Goal: Task Accomplishment & Management: Complete application form

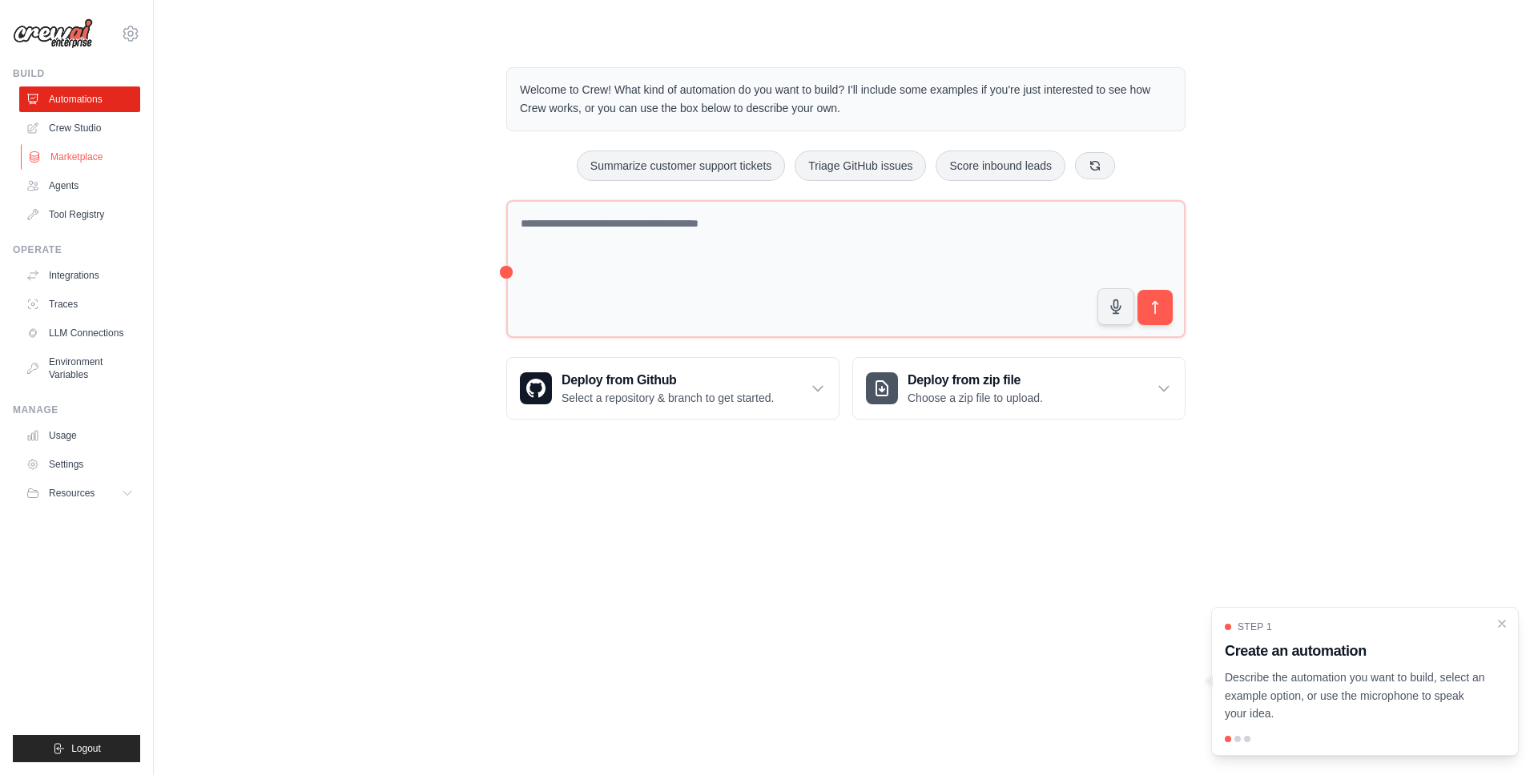
click at [100, 156] on link "Marketplace" at bounding box center [81, 157] width 121 height 26
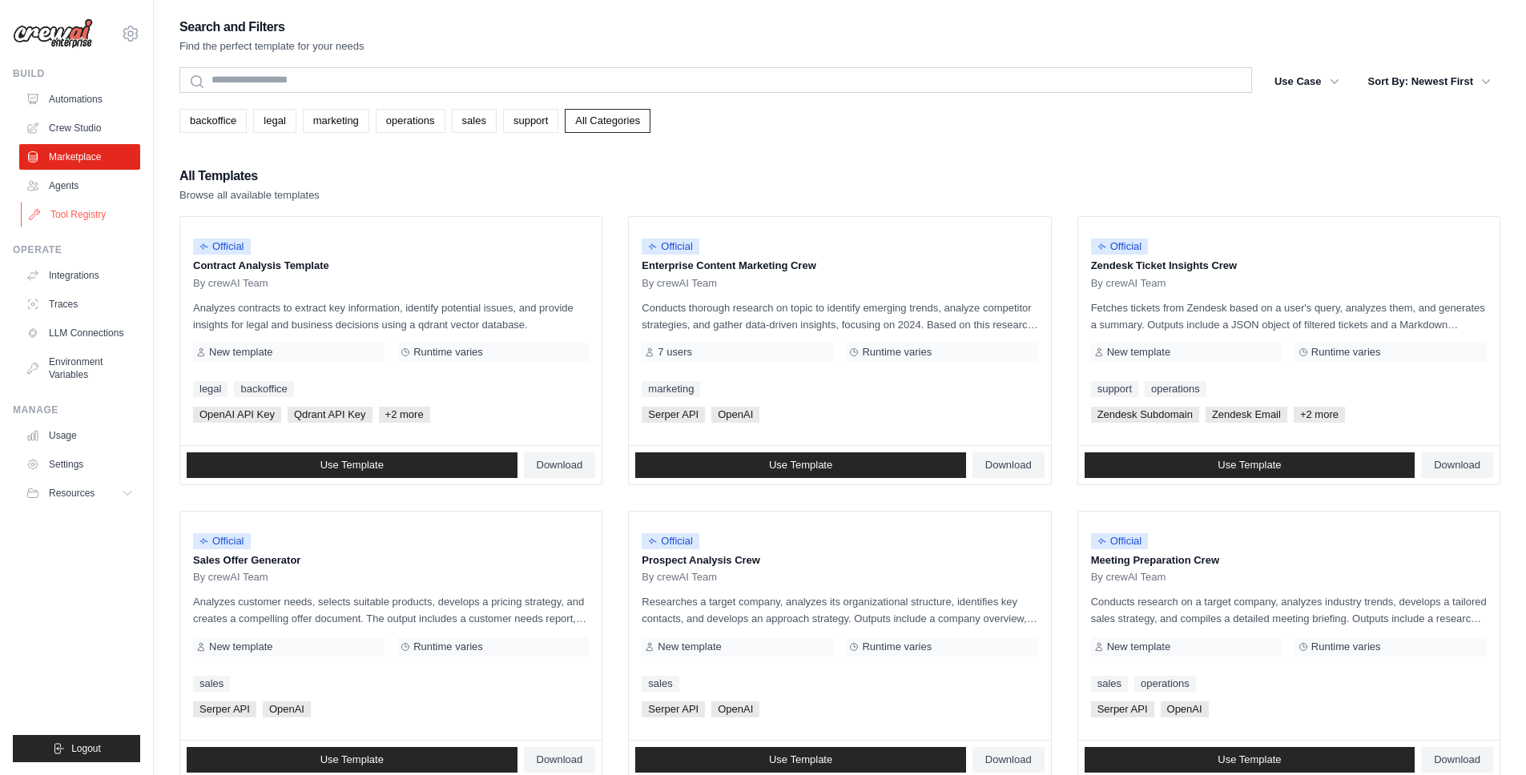
click at [90, 211] on link "Tool Registry" at bounding box center [81, 215] width 121 height 26
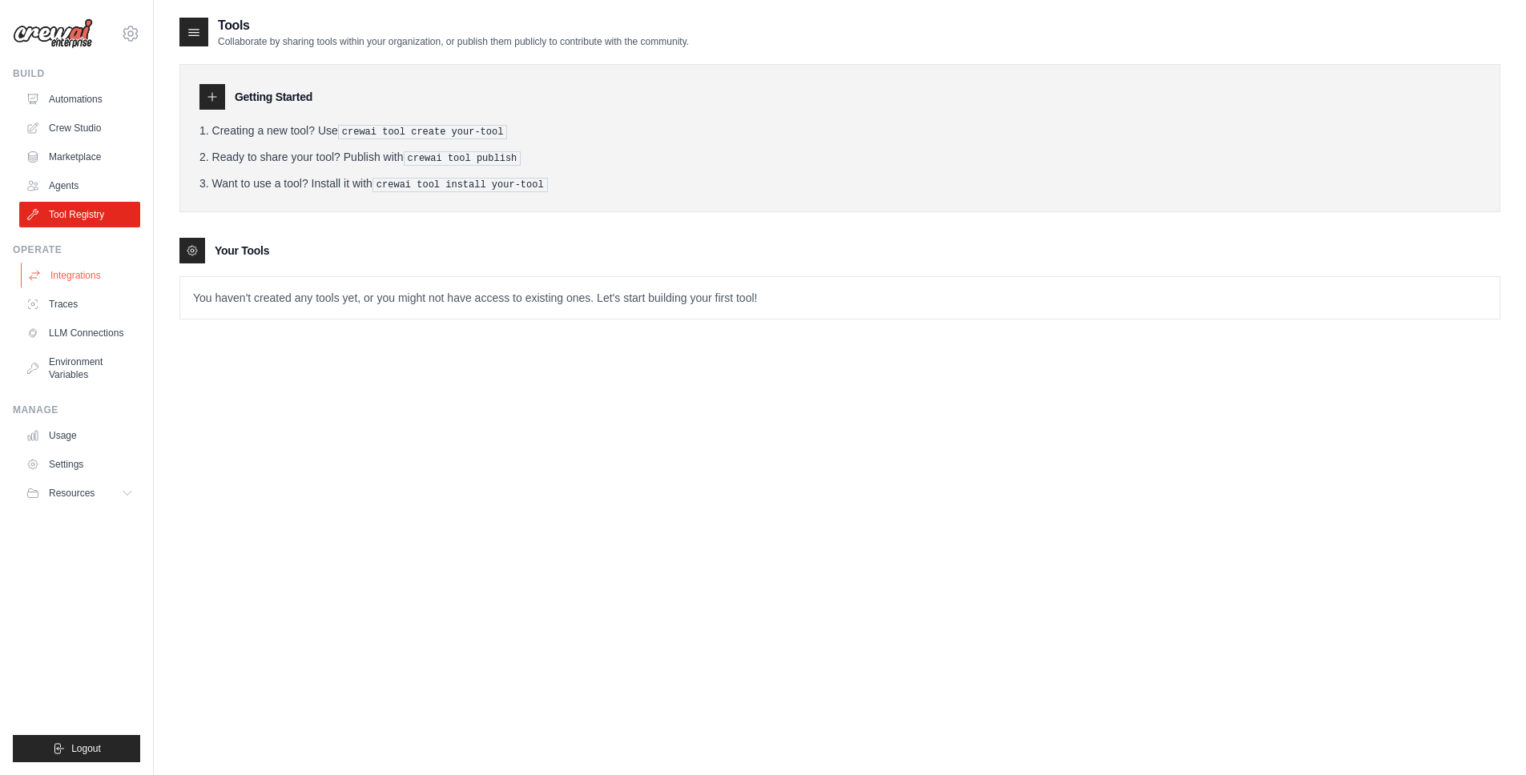
click at [84, 277] on link "Integrations" at bounding box center [81, 276] width 121 height 26
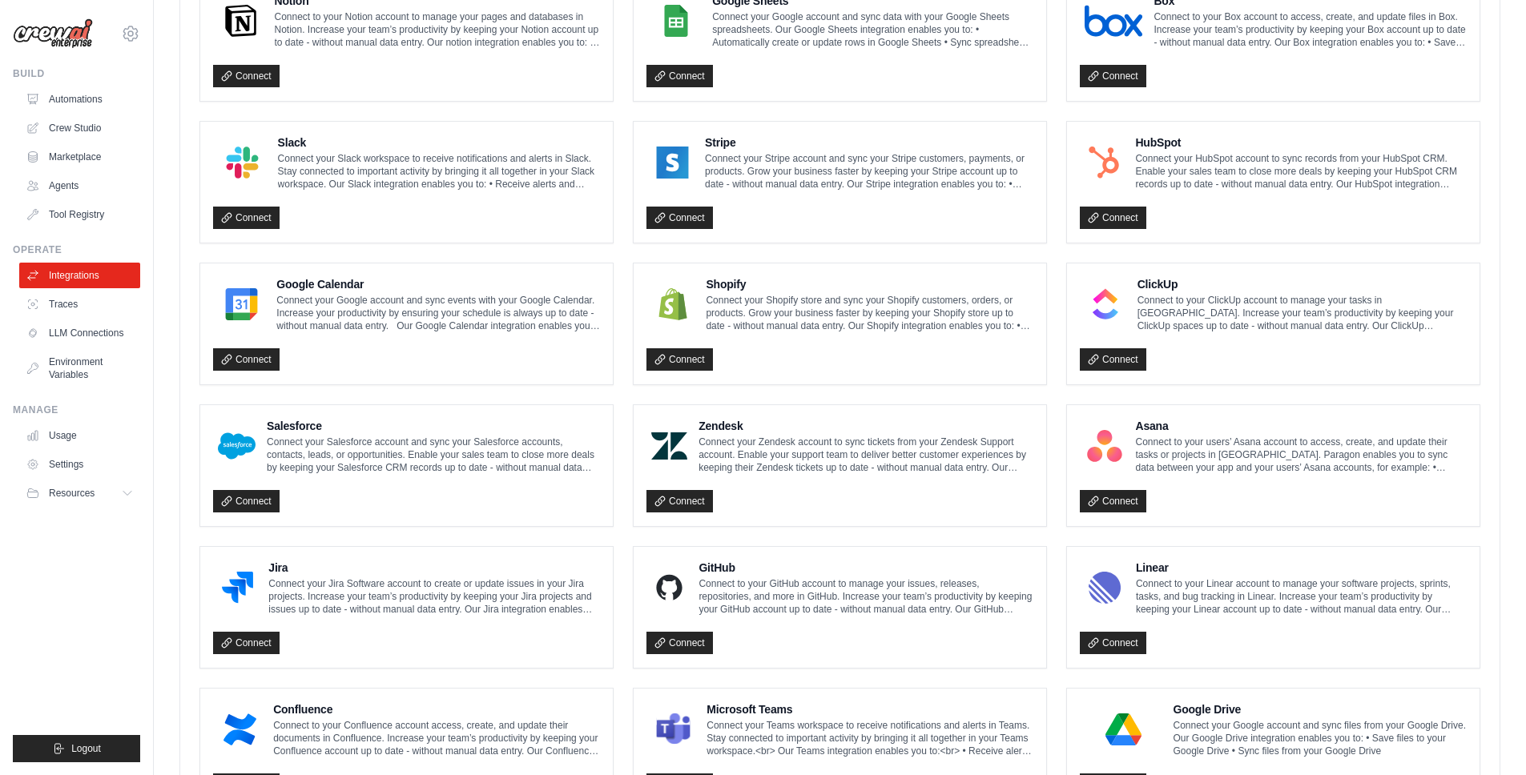
scroll to position [481, 0]
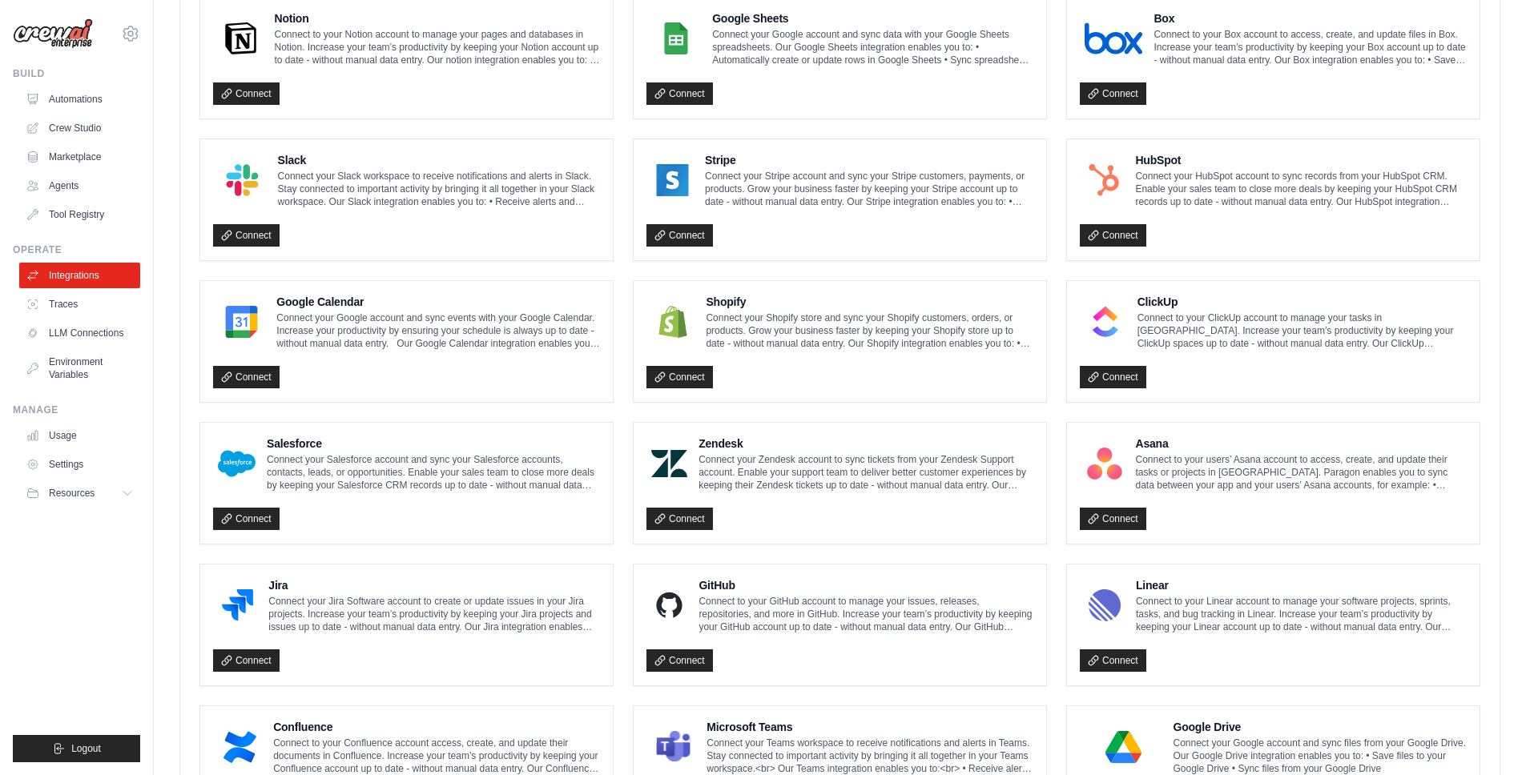
click at [300, 331] on p "Connect your Google account and sync events with your Google Calendar. Increase…" at bounding box center [438, 331] width 324 height 38
click at [247, 371] on link "Connect" at bounding box center [246, 377] width 66 height 22
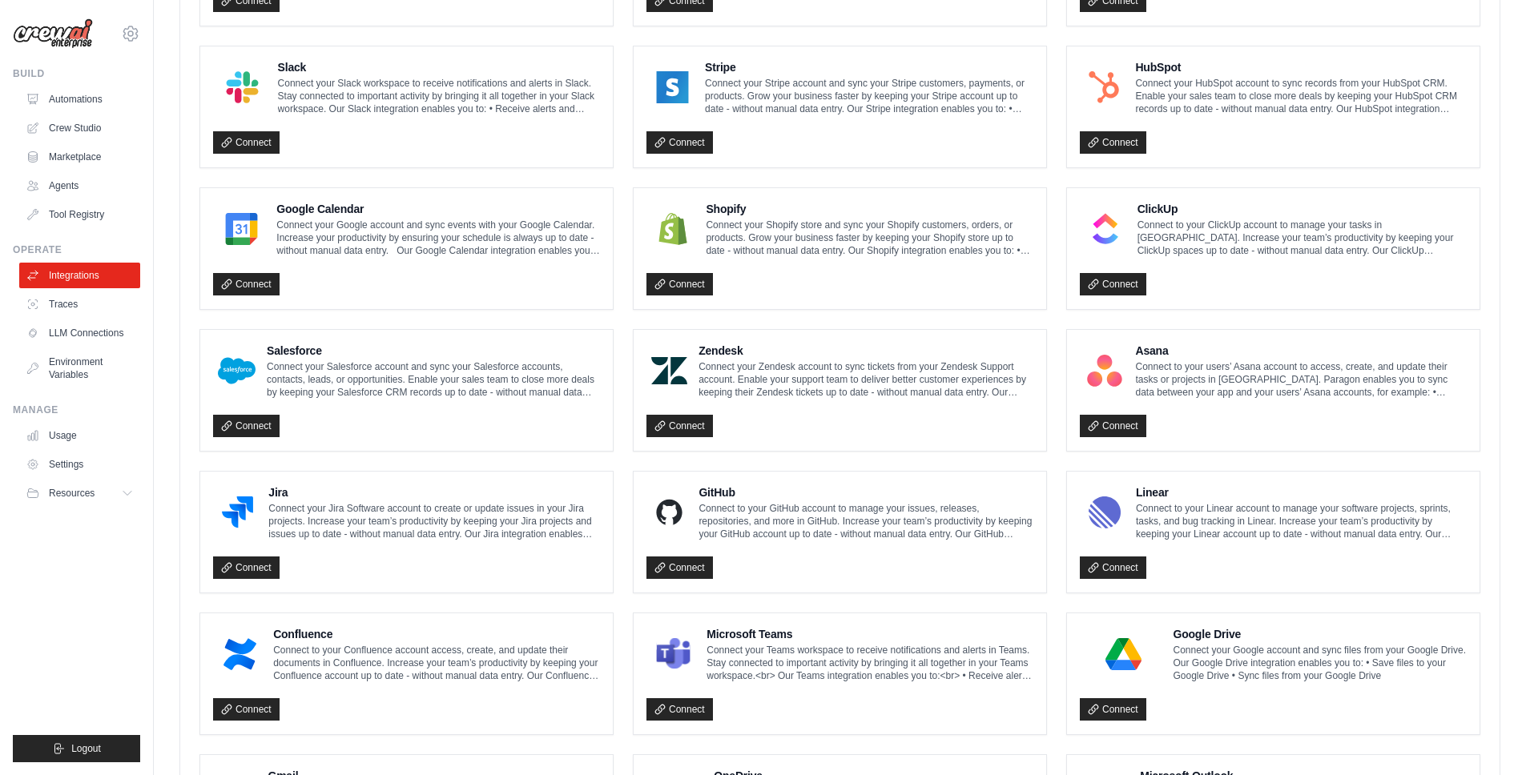
scroll to position [724, 0]
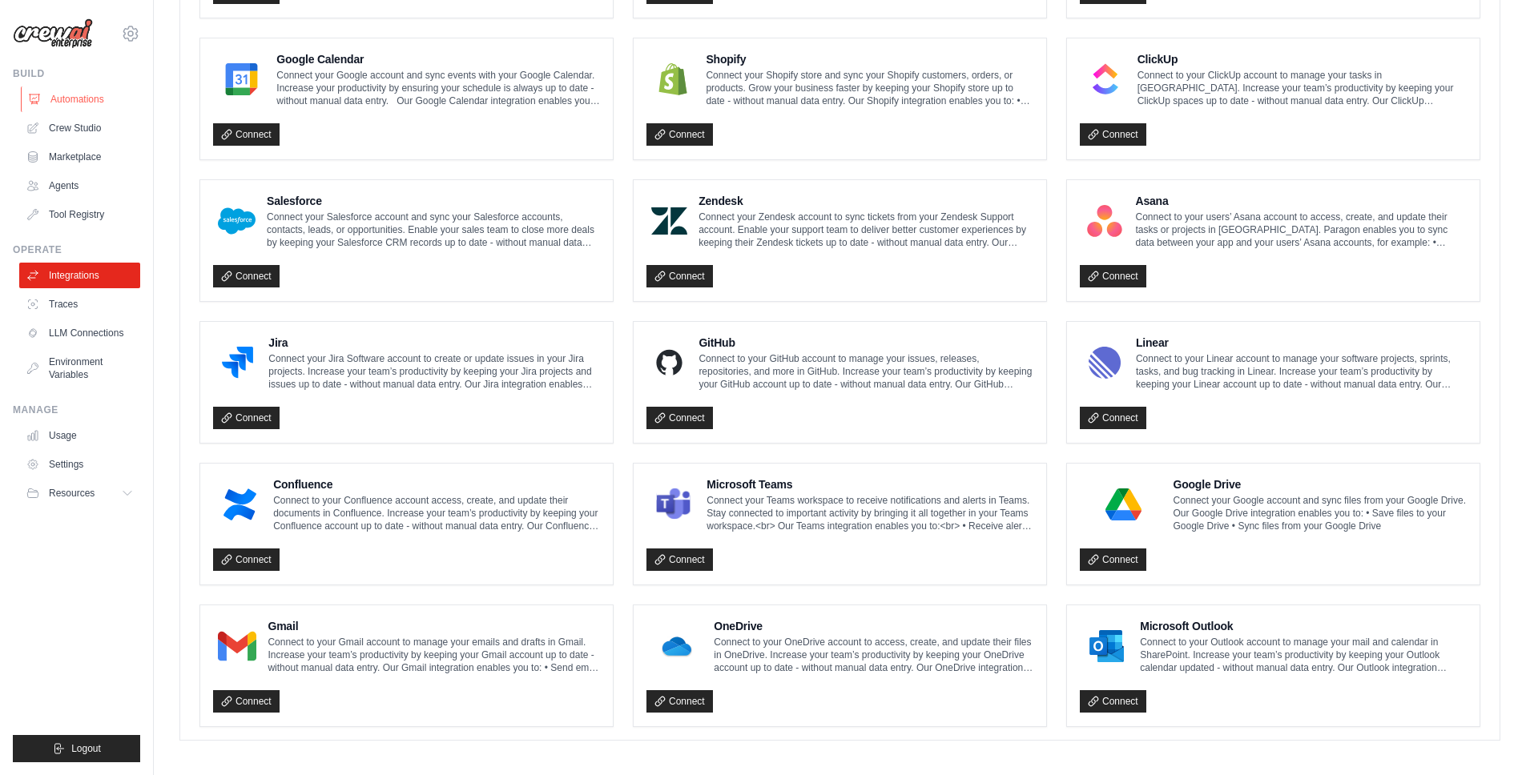
click at [81, 102] on link "Automations" at bounding box center [81, 99] width 121 height 26
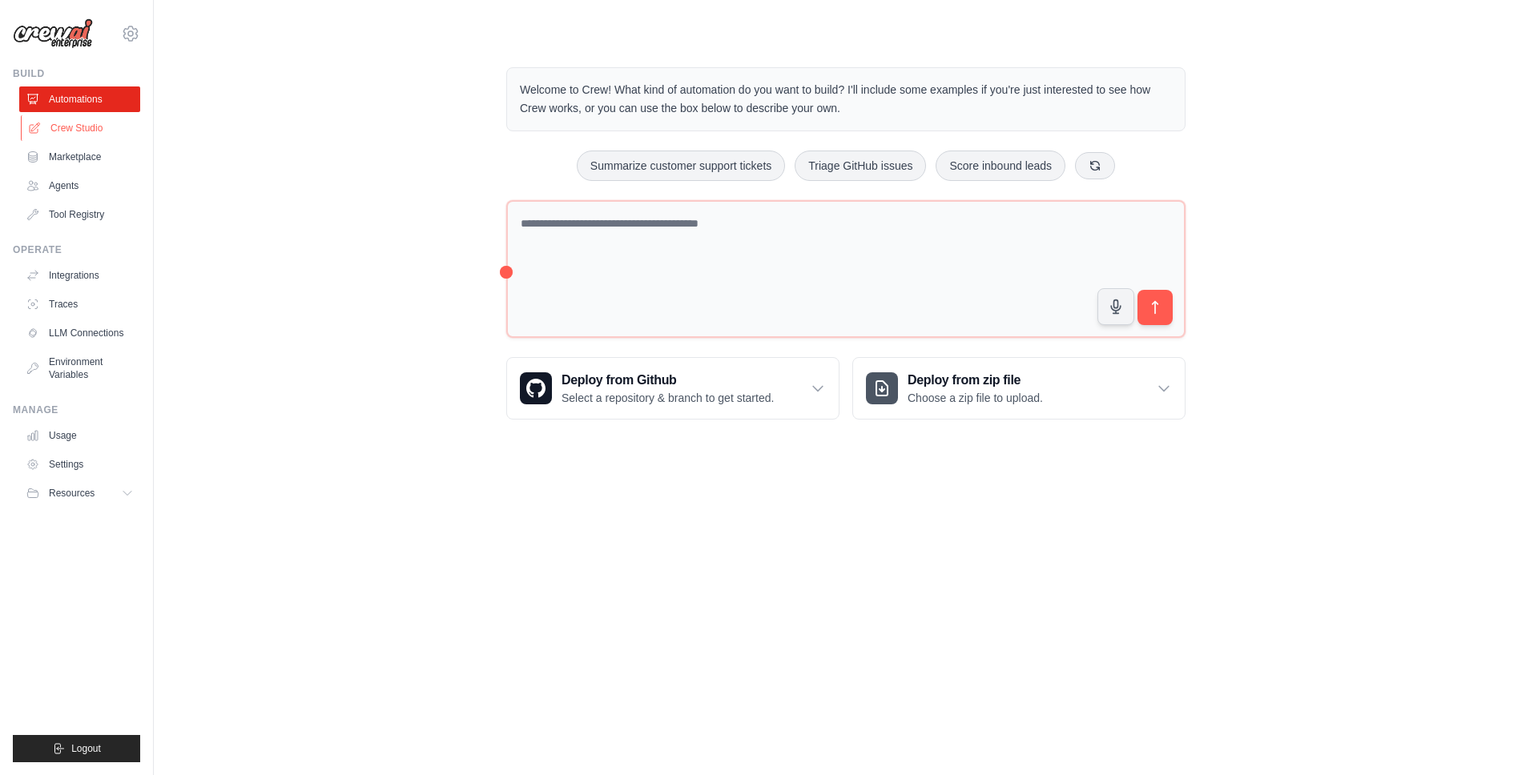
click at [90, 127] on link "Crew Studio" at bounding box center [81, 128] width 121 height 26
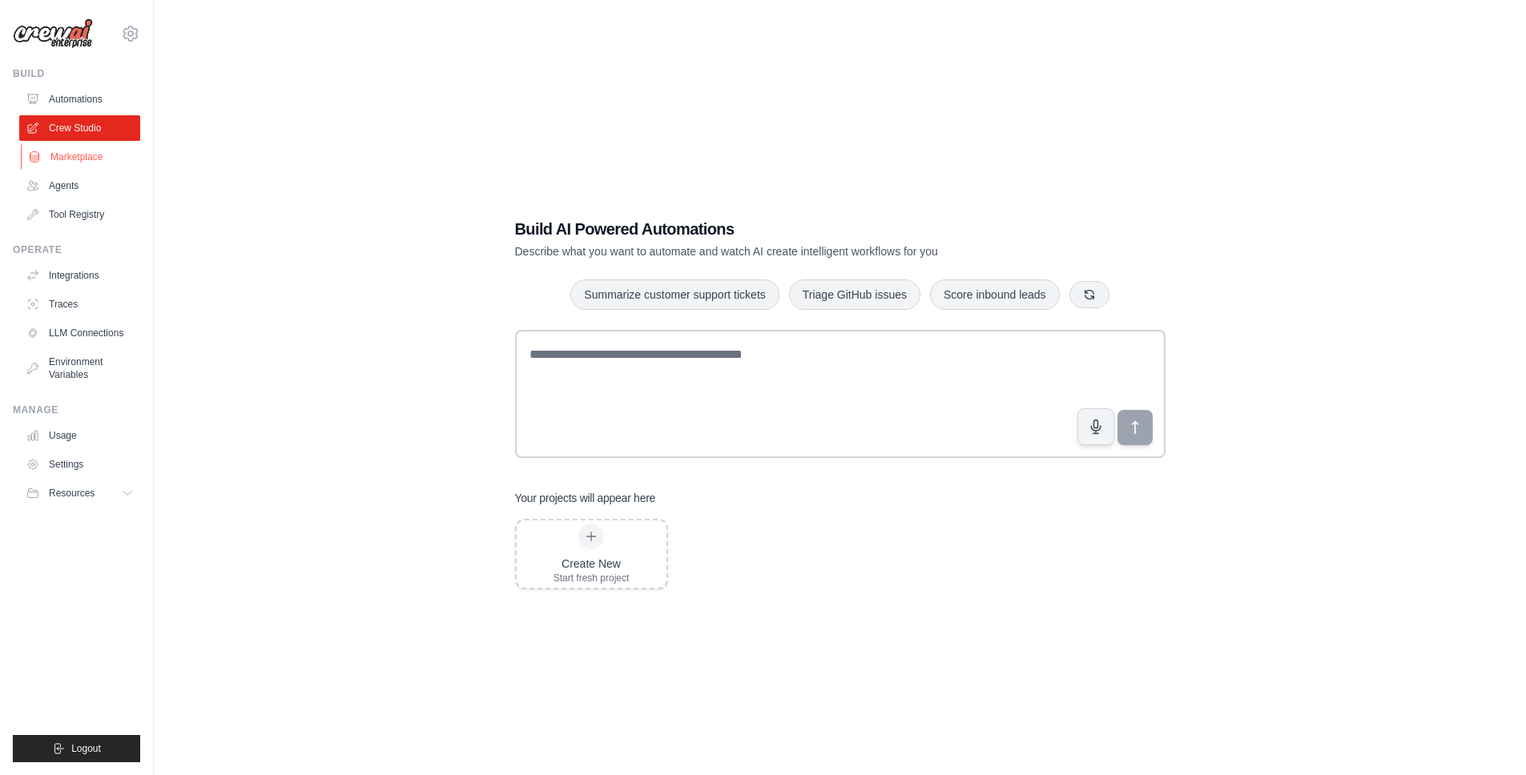
click at [76, 155] on link "Marketplace" at bounding box center [81, 157] width 121 height 26
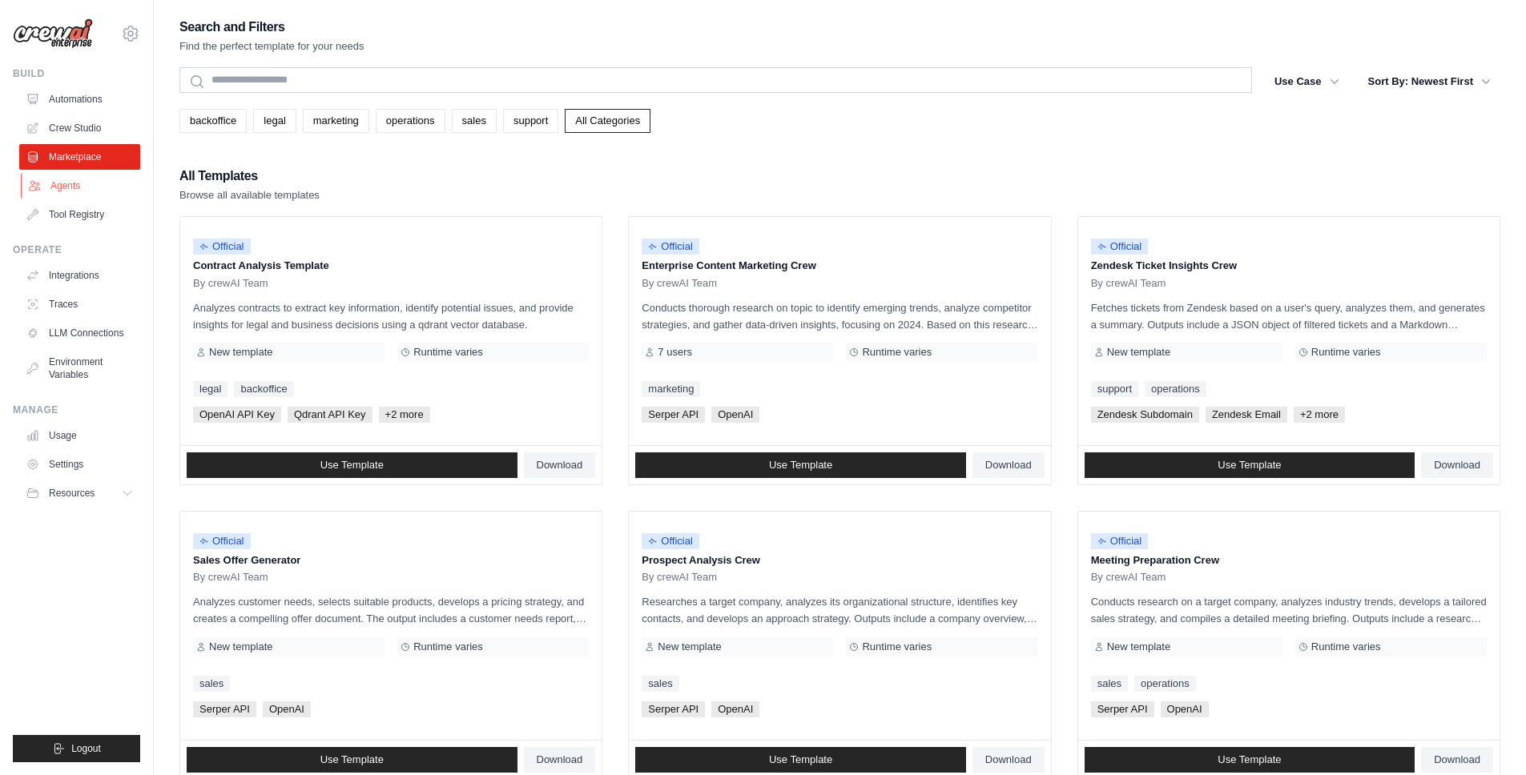
click at [66, 185] on link "Agents" at bounding box center [81, 186] width 121 height 26
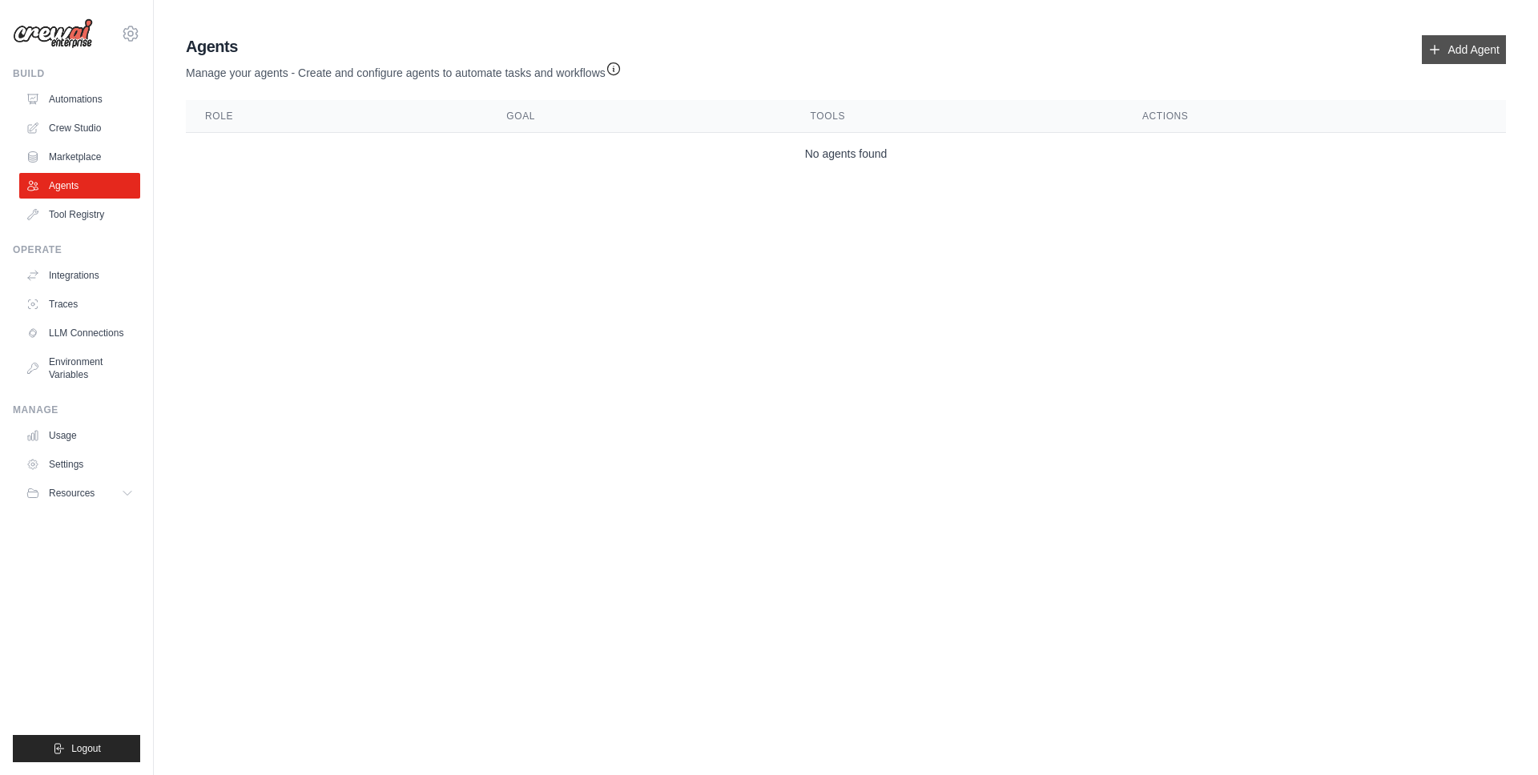
click at [1424, 49] on link "Add Agent" at bounding box center [1464, 49] width 84 height 29
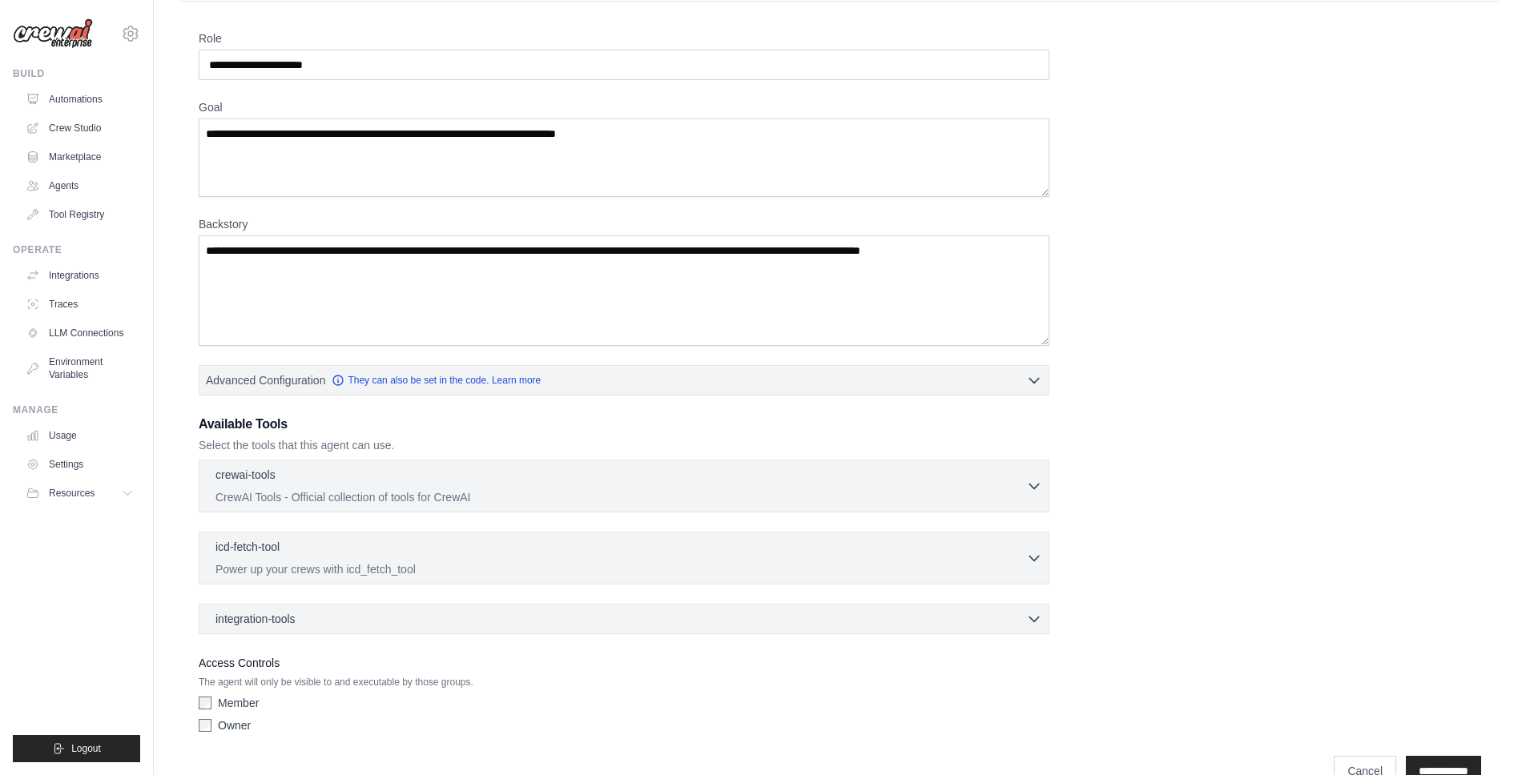
scroll to position [84, 0]
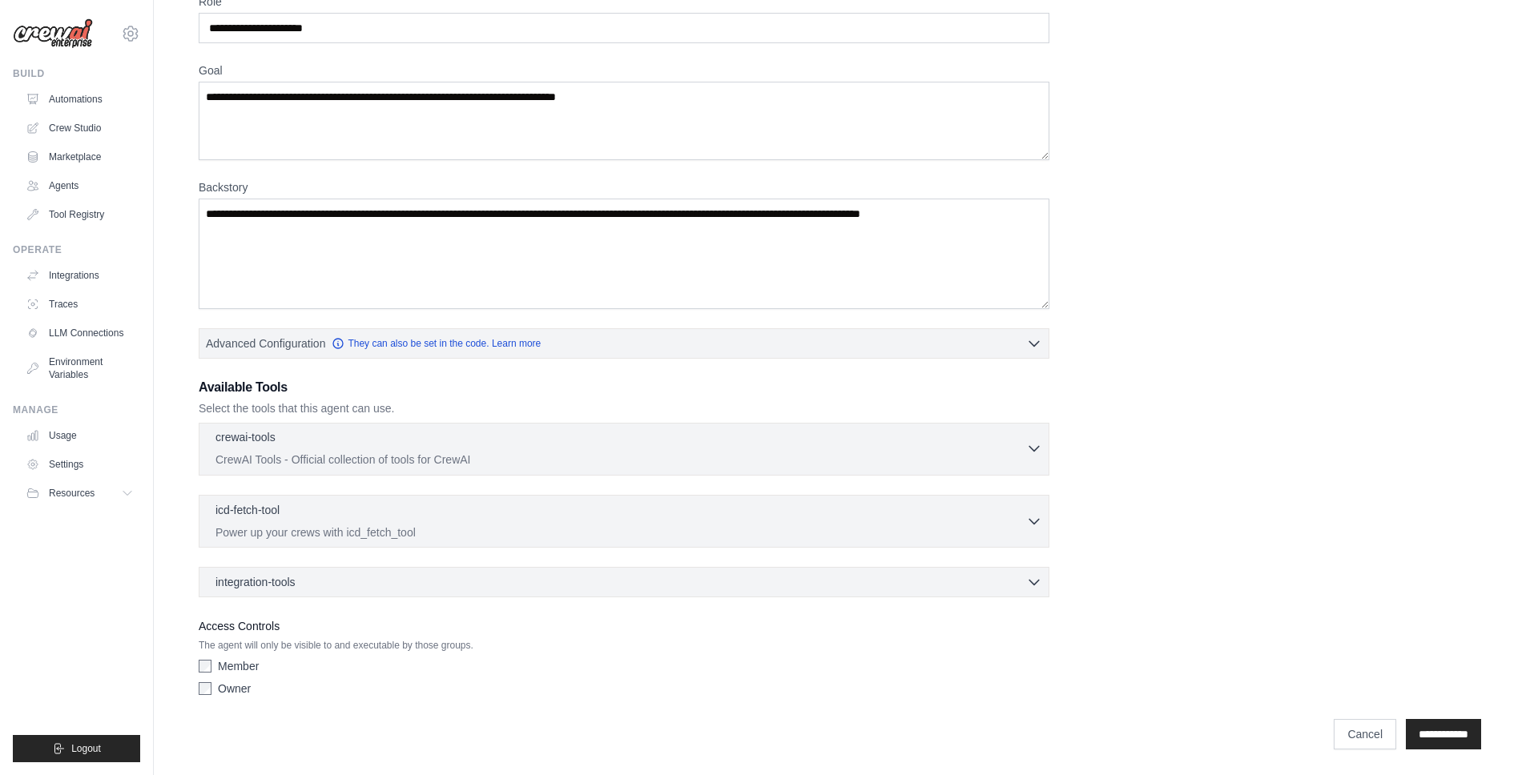
click at [915, 445] on div "crewai-tools 0 selected" at bounding box center [620, 438] width 810 height 19
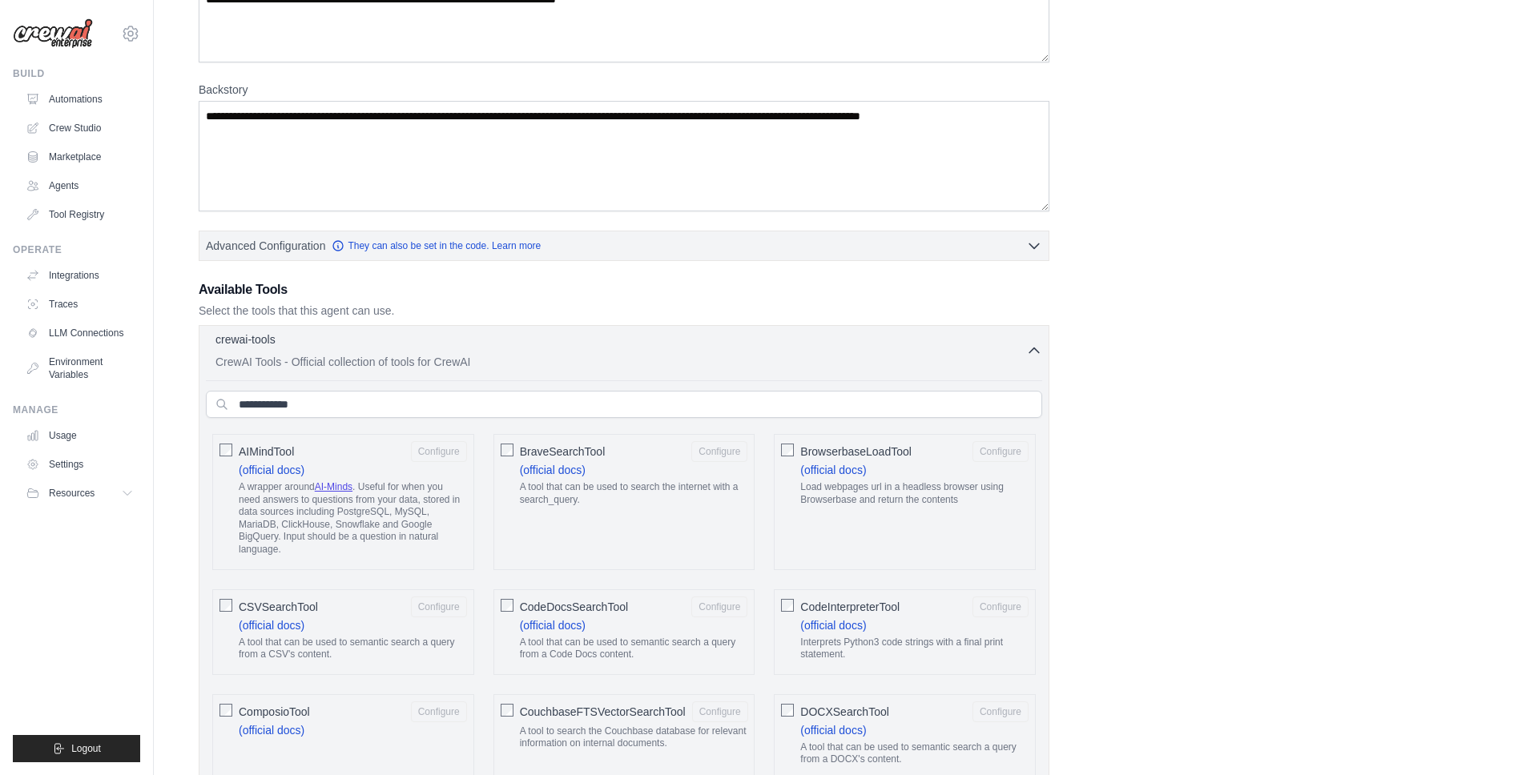
scroll to position [0, 0]
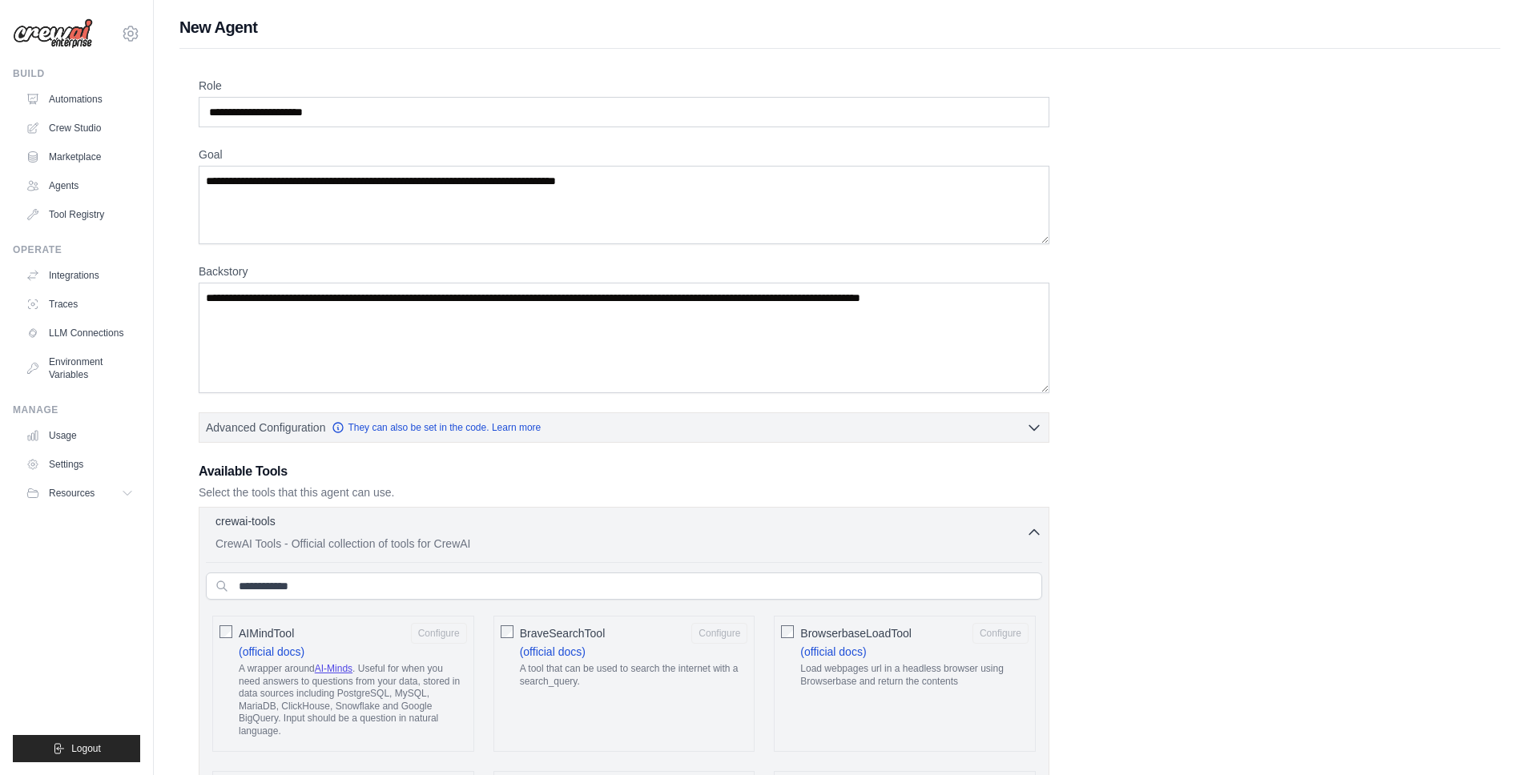
click at [1015, 533] on div "crewai-tools 0 selected CrewAI Tools - Official collection of tools for CrewAI" at bounding box center [620, 532] width 810 height 38
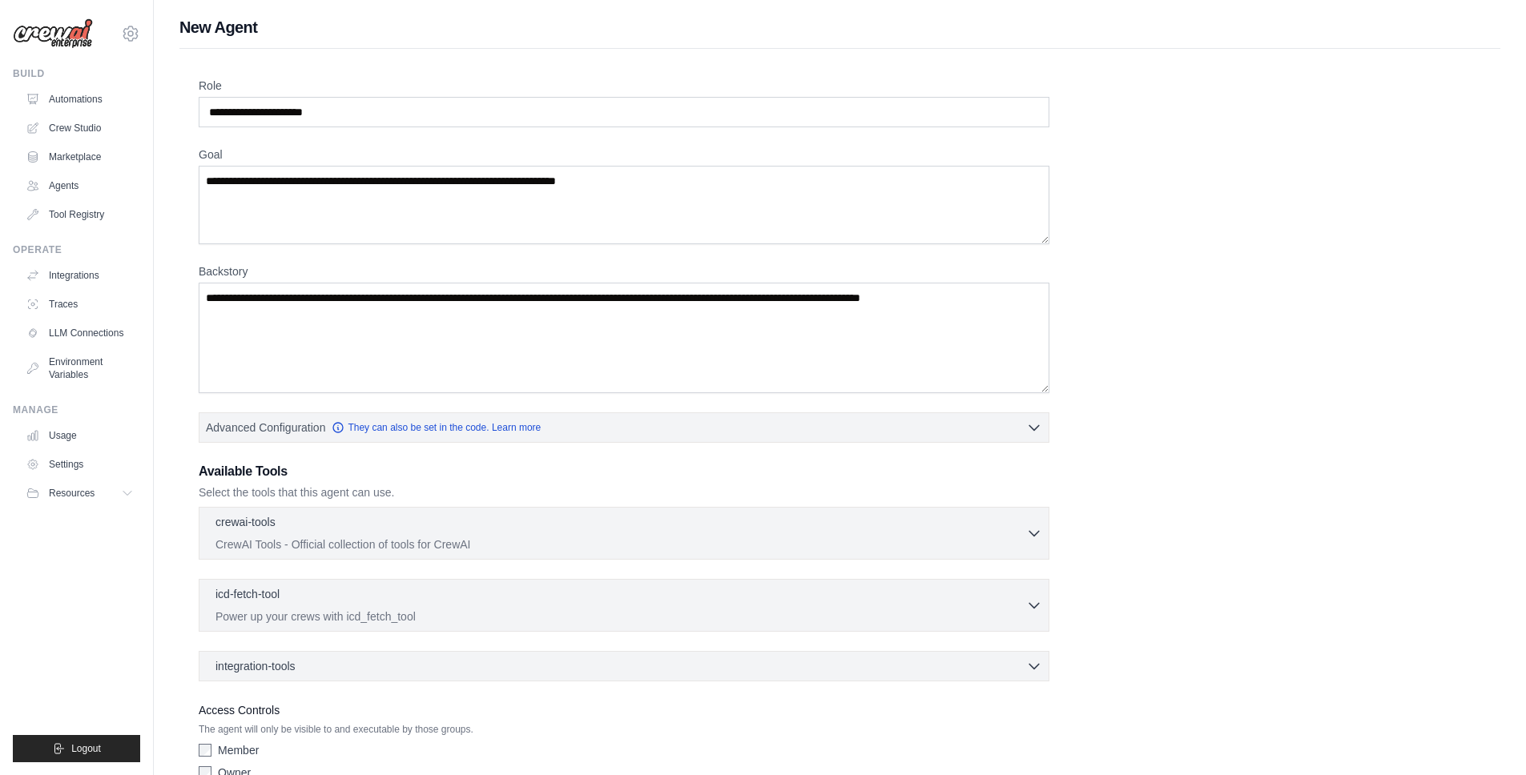
click at [1064, 489] on div "Role Goal Backstory Advanced Configuration They can also be set in the code. Le…" at bounding box center [840, 433] width 1282 height 710
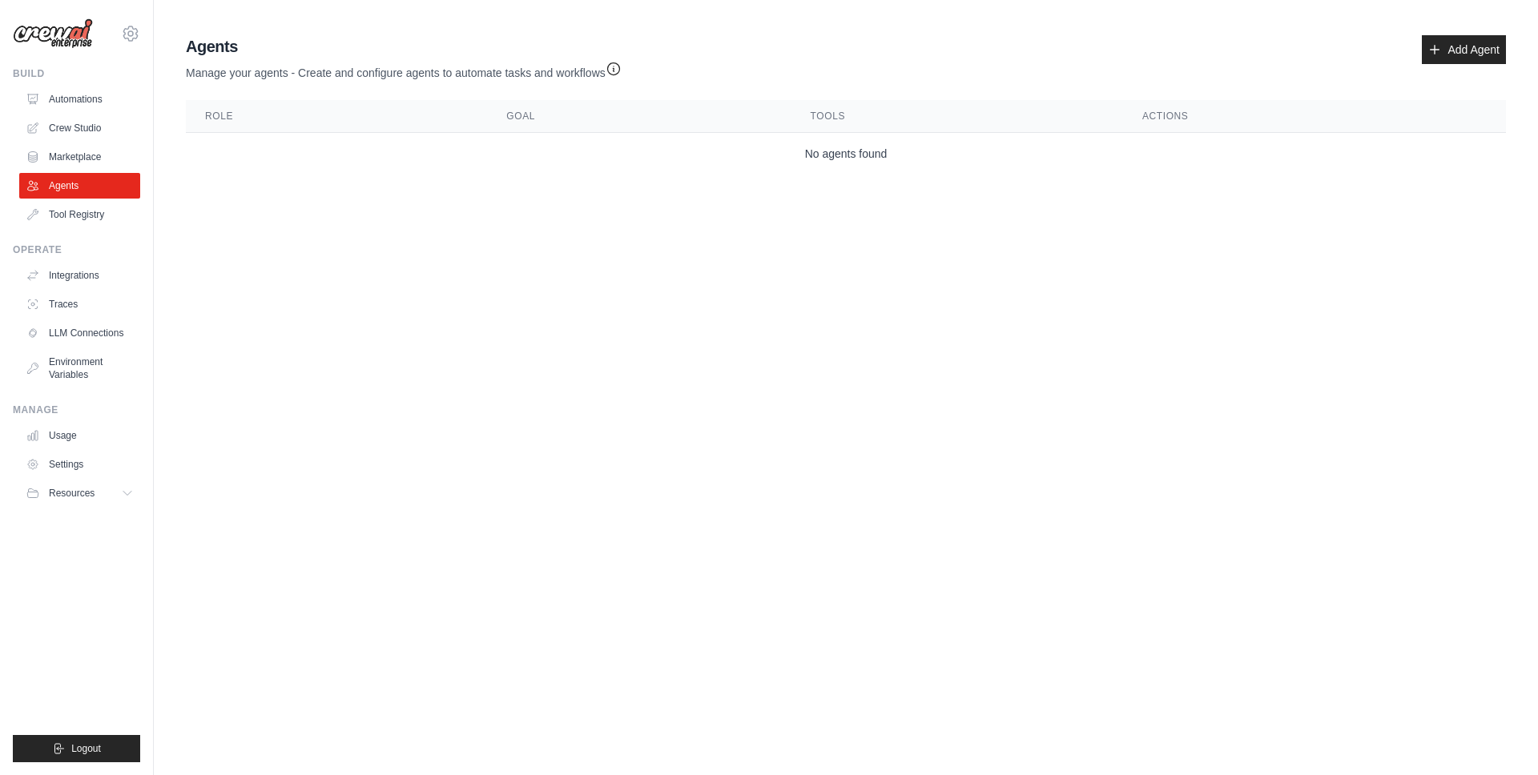
click at [904, 222] on body "darsh70.shukla@gmail.com Settings Build Automations Crew Studio" at bounding box center [769, 387] width 1538 height 775
click at [1466, 42] on link "Add Agent" at bounding box center [1464, 49] width 84 height 29
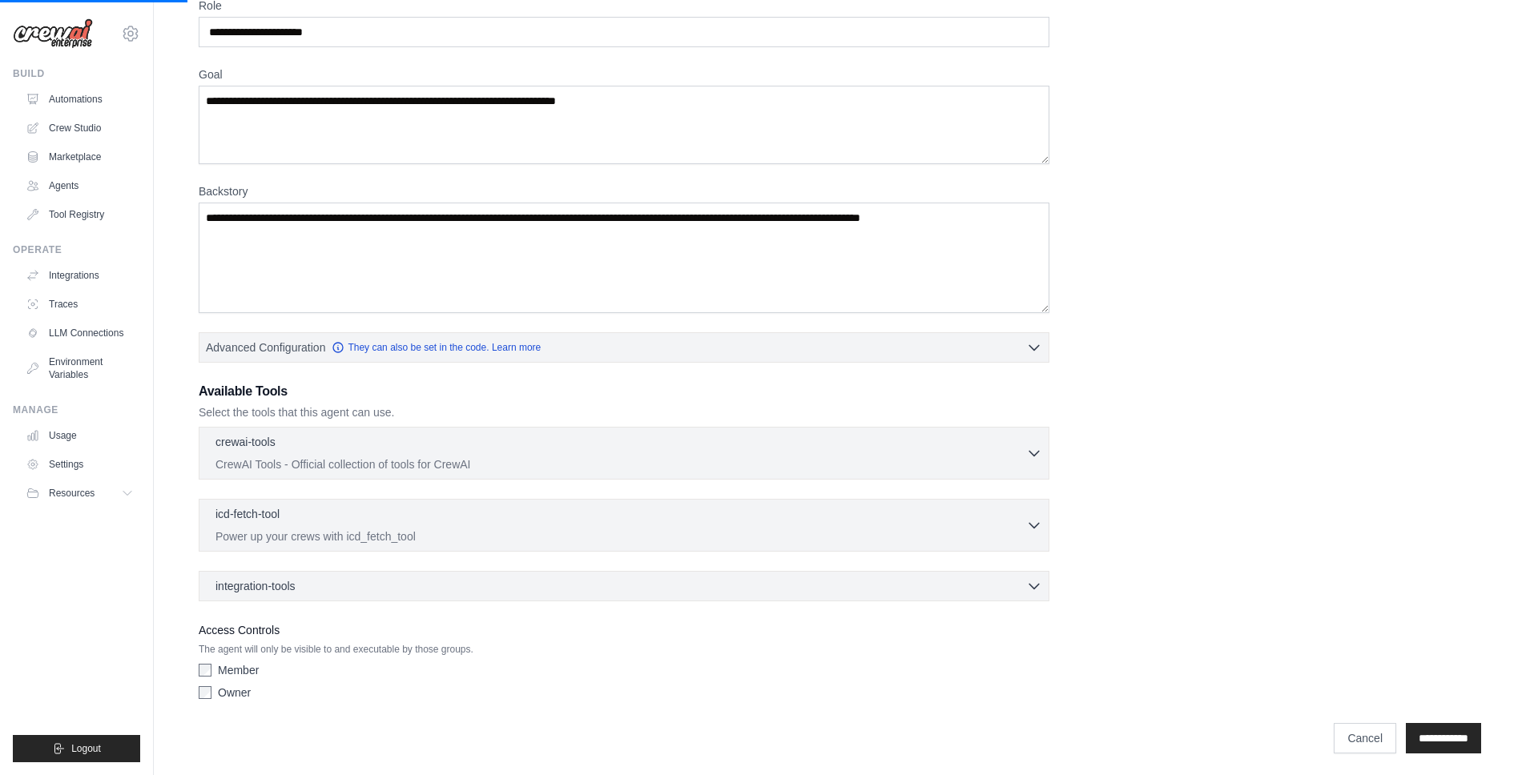
scroll to position [84, 0]
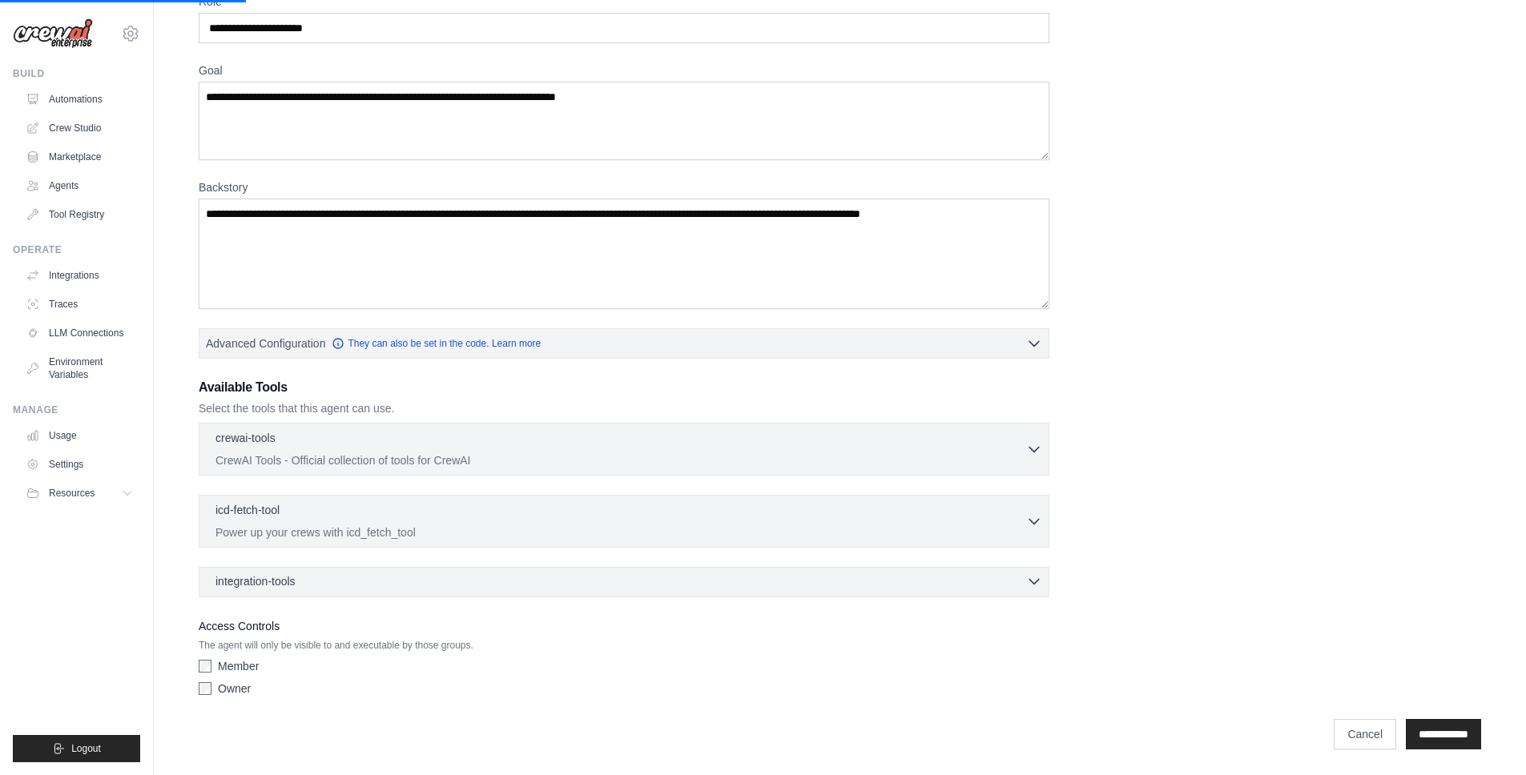
click at [406, 578] on div "integration-tools 0 selected" at bounding box center [628, 581] width 826 height 16
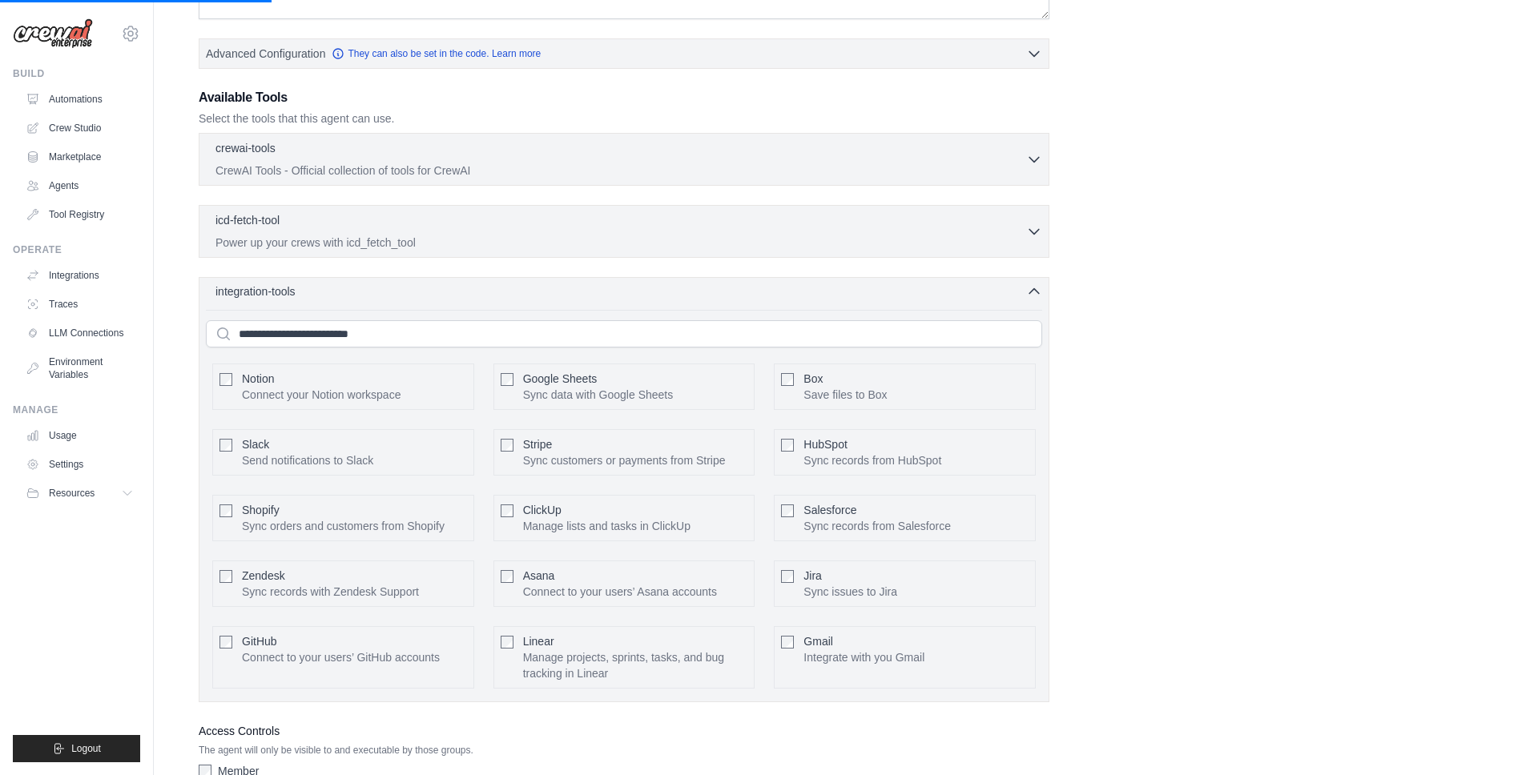
scroll to position [381, 0]
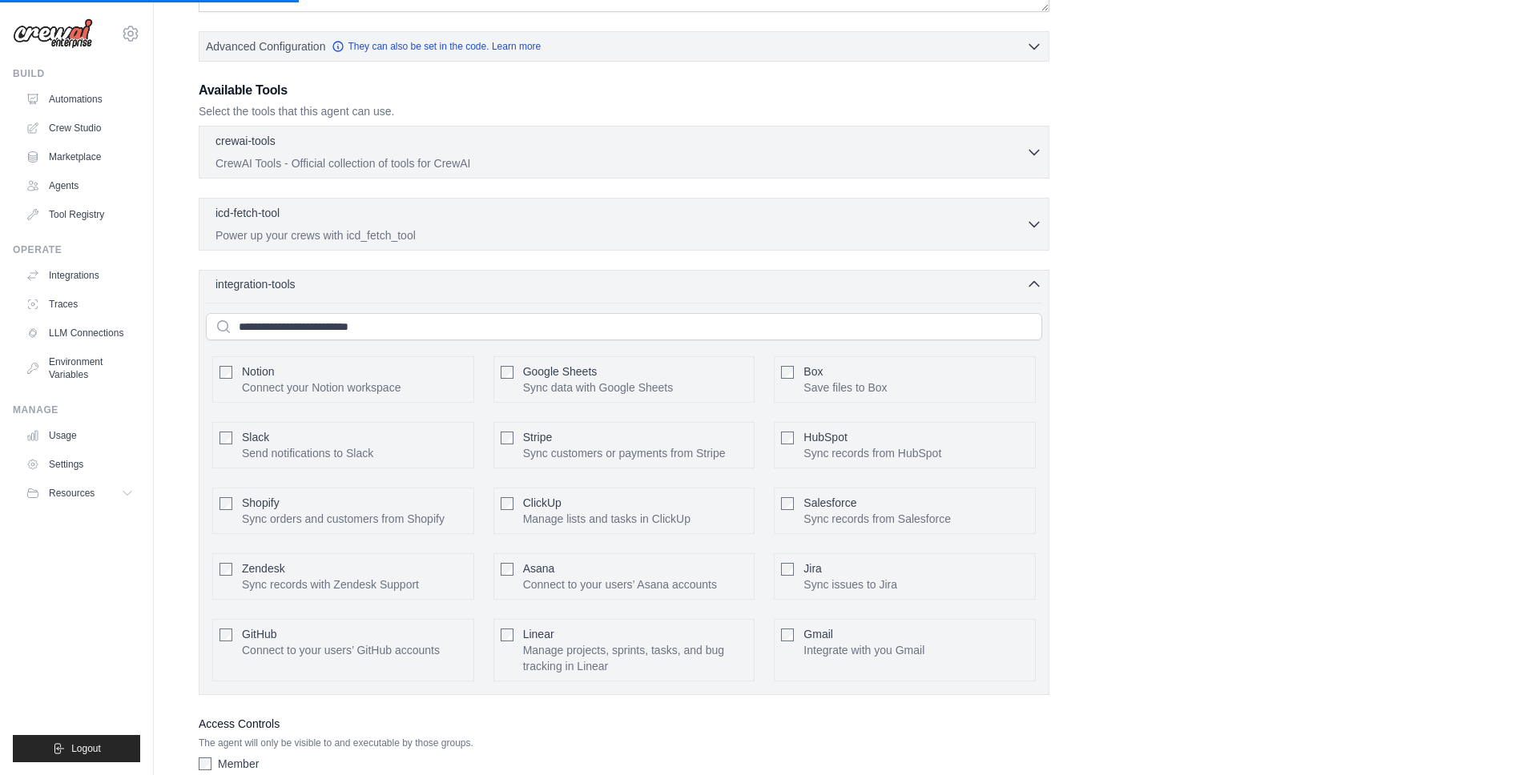
click at [438, 280] on div "integration-tools 0 selected" at bounding box center [628, 284] width 826 height 16
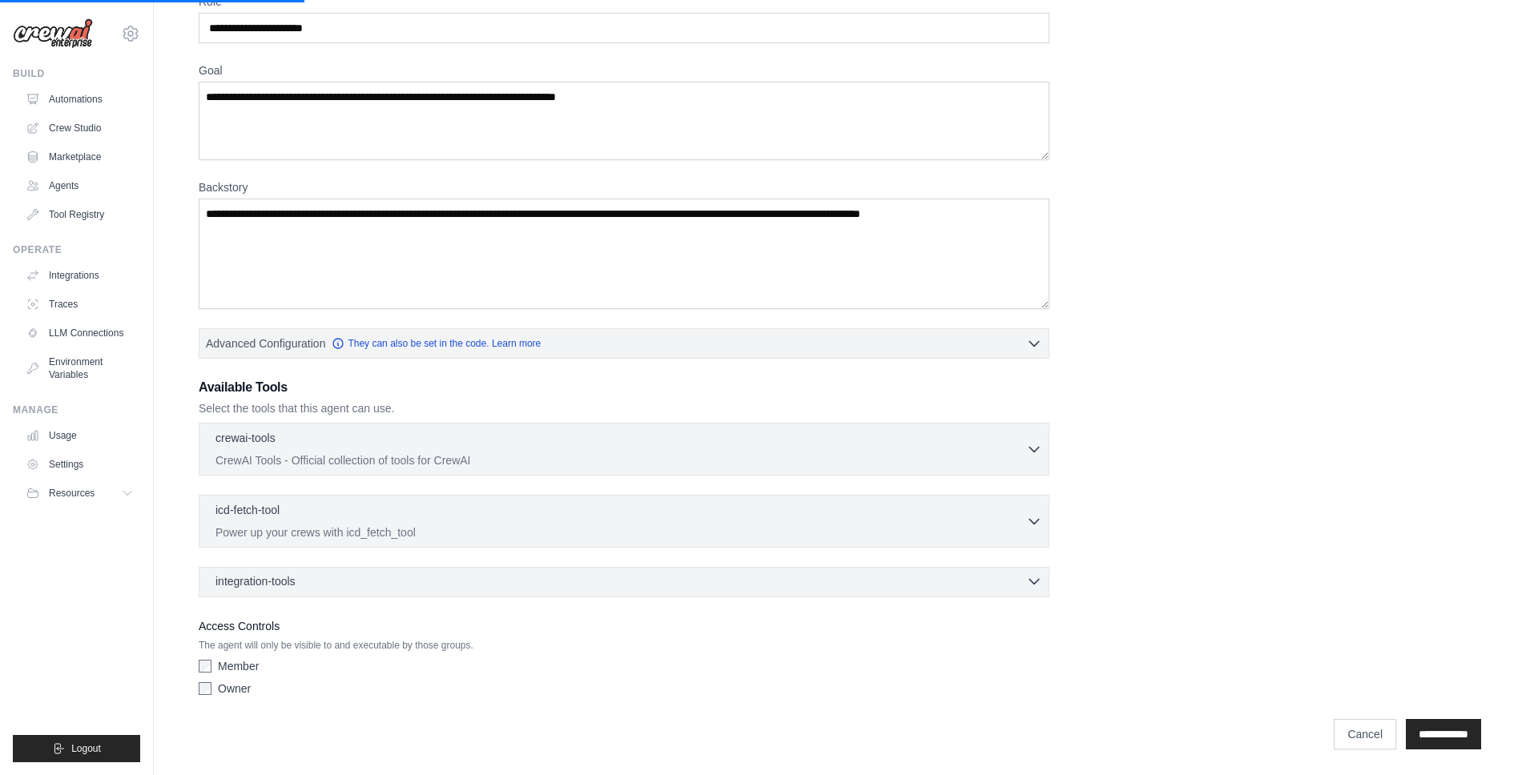
scroll to position [84, 0]
click at [348, 521] on div "icd-fetch-tool 0 selected Power up your crews with icd_fetch_tool" at bounding box center [620, 520] width 810 height 38
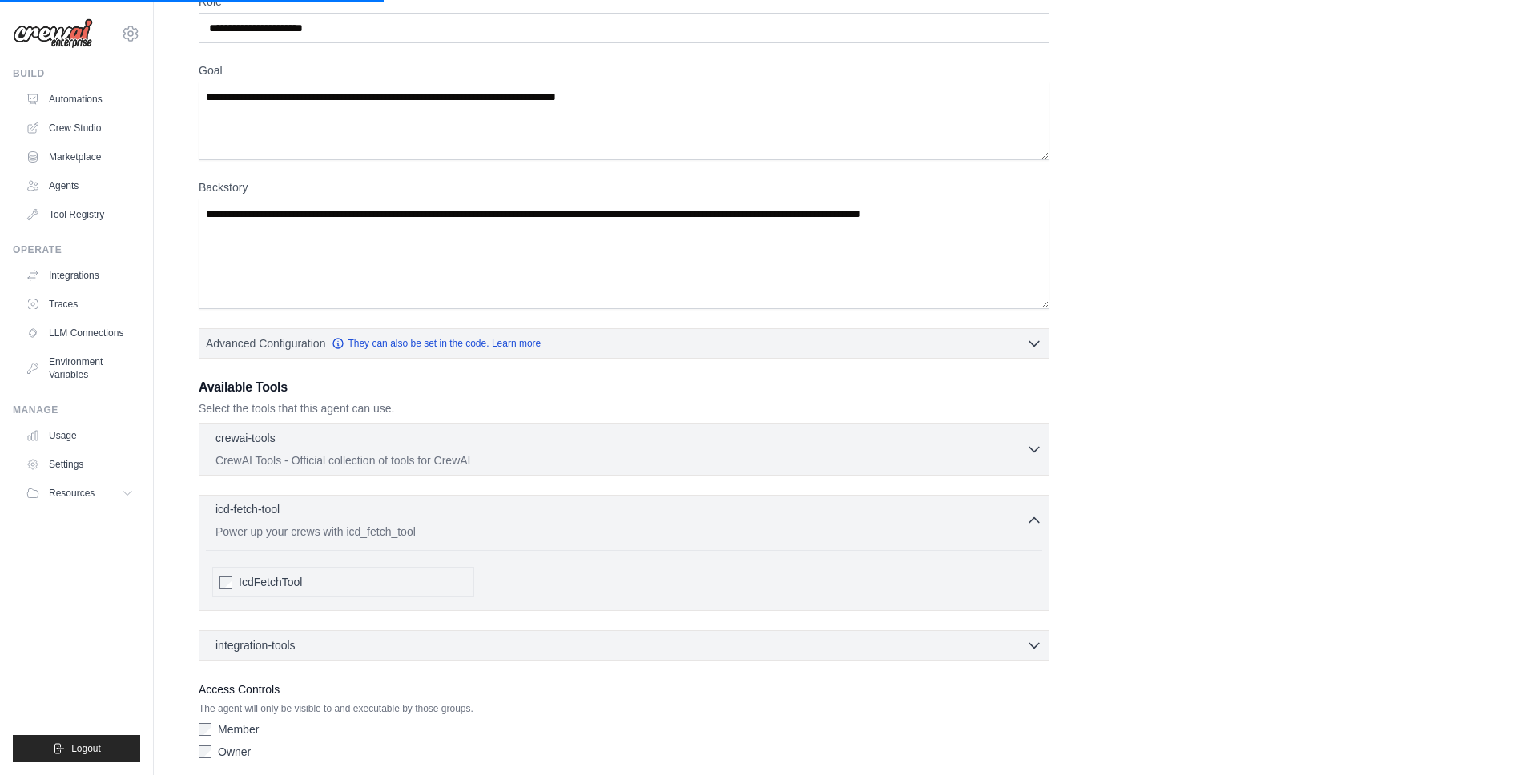
click at [384, 510] on div "icd-fetch-tool 0 selected" at bounding box center [620, 510] width 810 height 19
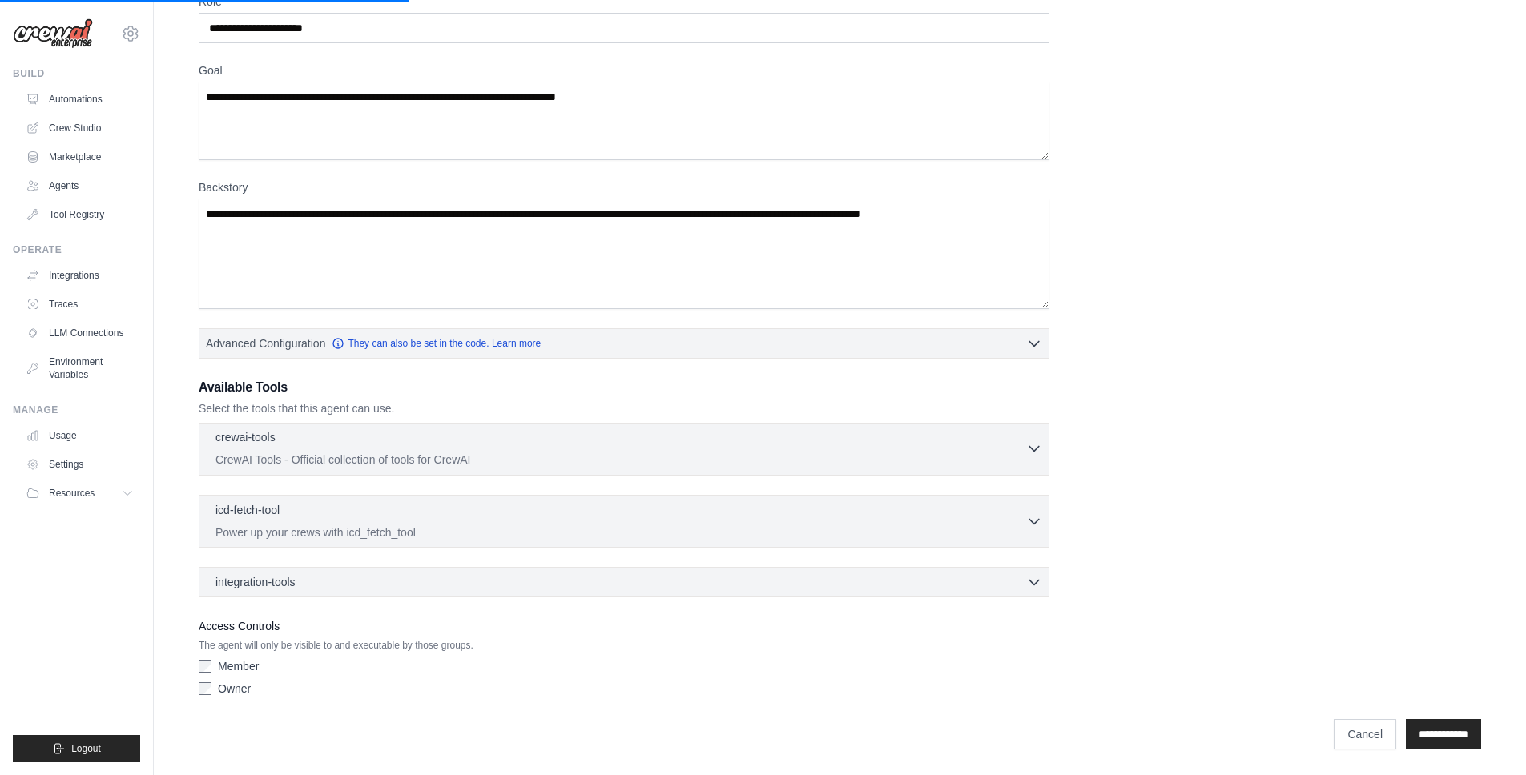
click at [412, 464] on p "CrewAI Tools - Official collection of tools for CrewAI" at bounding box center [620, 460] width 810 height 16
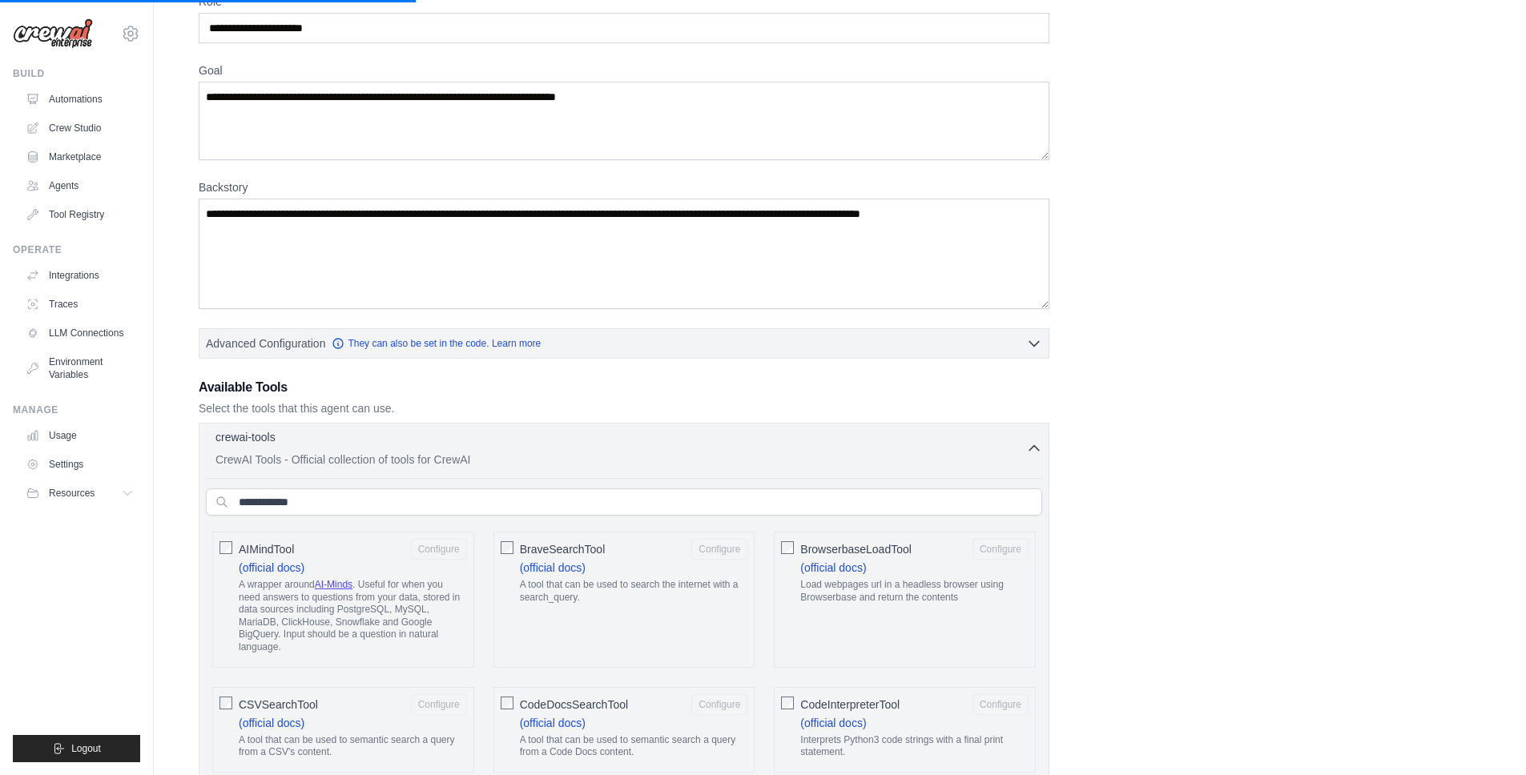
click at [412, 464] on p "CrewAI Tools - Official collection of tools for CrewAI" at bounding box center [620, 460] width 810 height 16
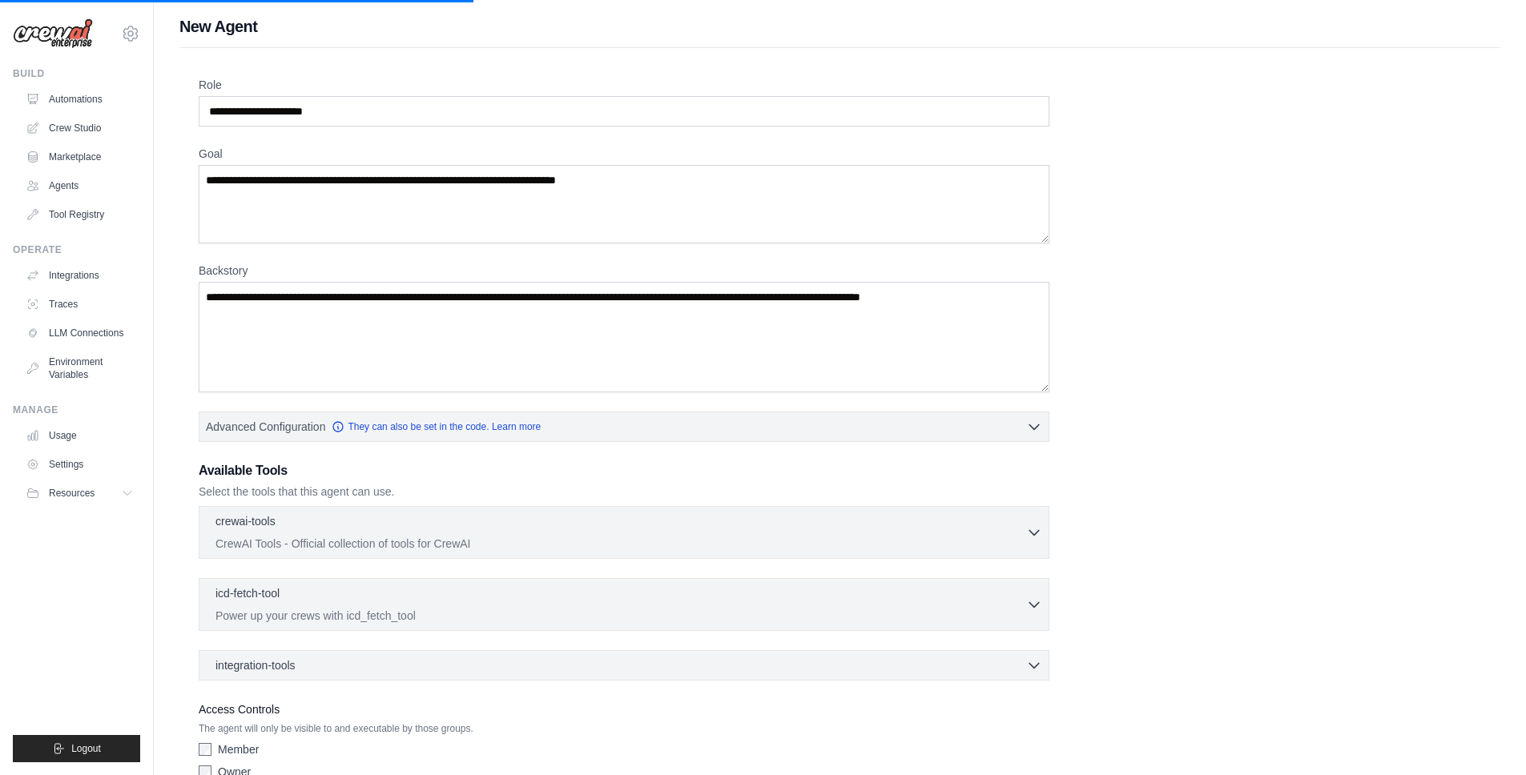
scroll to position [0, 0]
click at [86, 492] on span "Resources" at bounding box center [73, 493] width 46 height 13
